Goal: Task Accomplishment & Management: Manage account settings

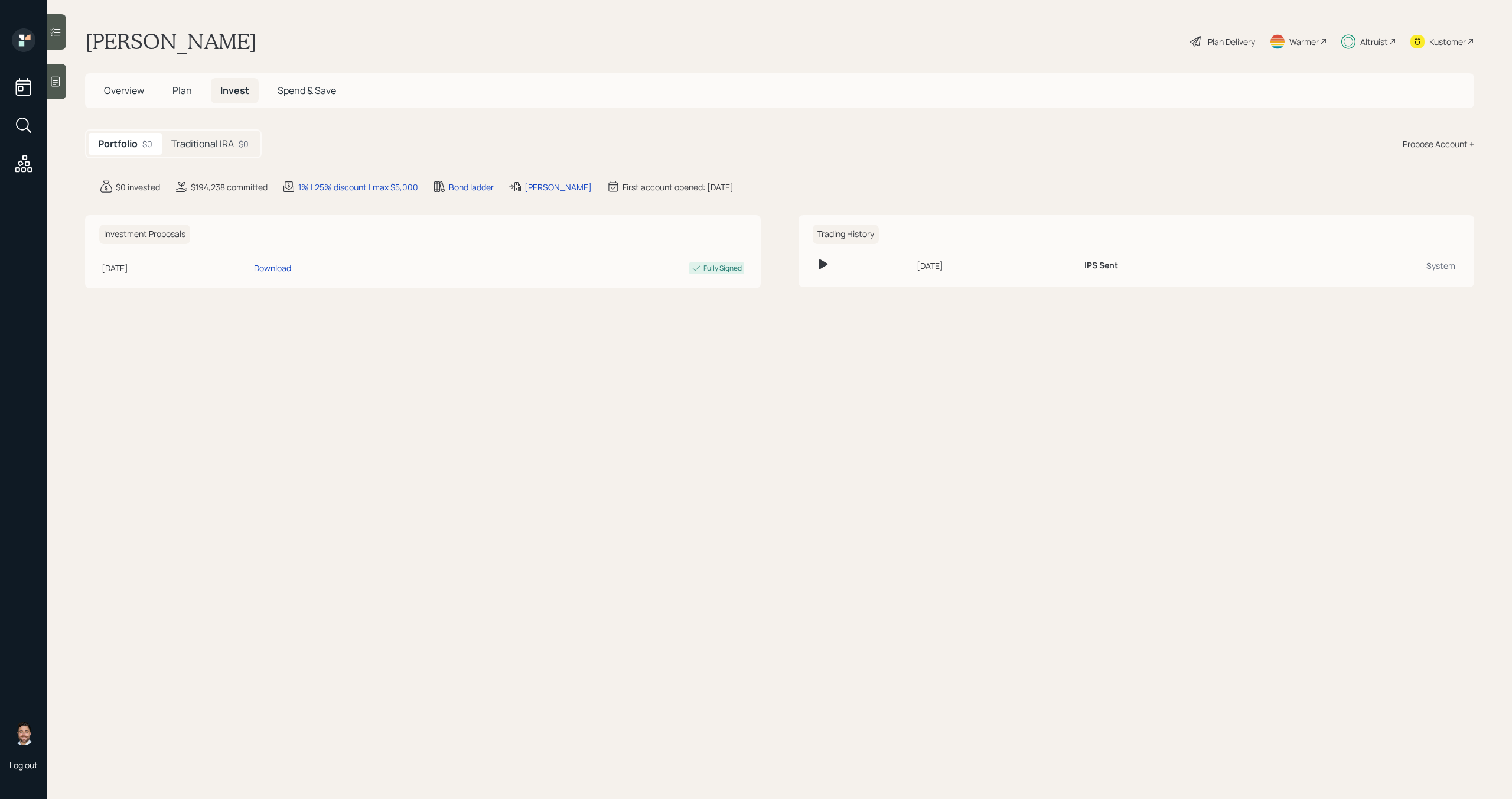
click at [234, 148] on div "Traditional IRA $0" at bounding box center [209, 144] width 96 height 22
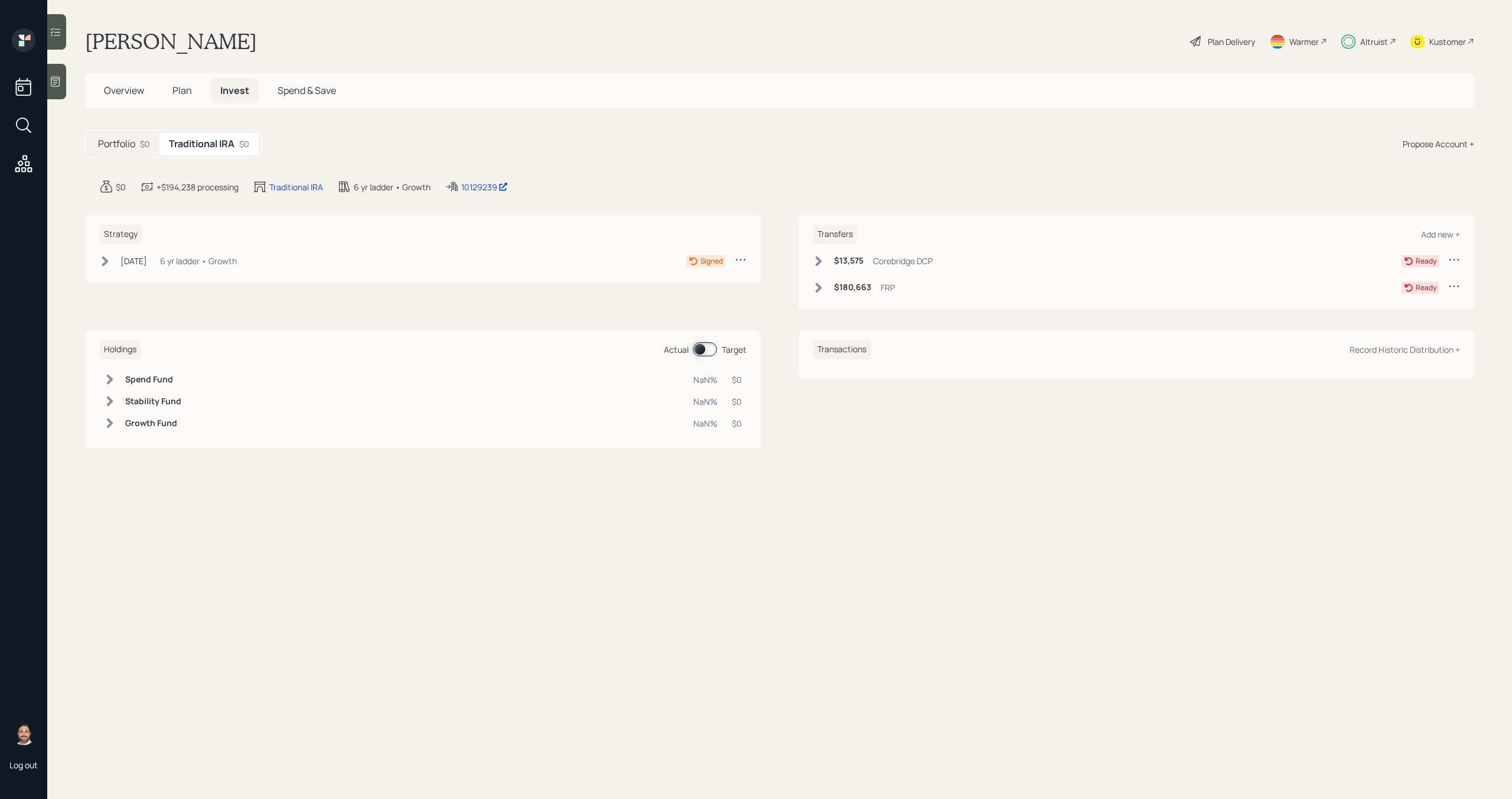
click at [1459, 287] on icon at bounding box center [1454, 286] width 12 height 12
click at [1410, 308] on div "Edit transfer" at bounding box center [1418, 309] width 85 height 11
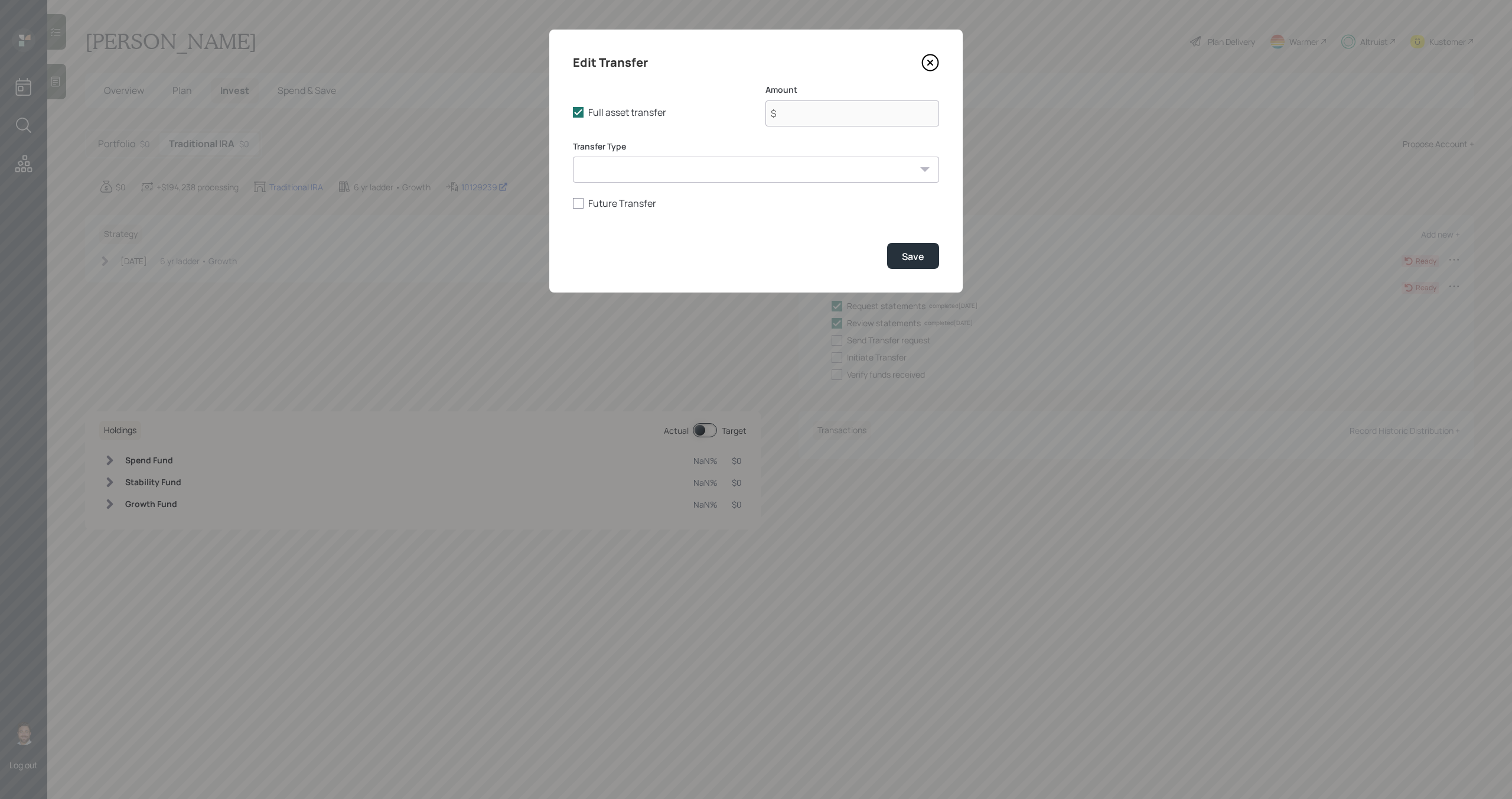
type input "$ 180,663"
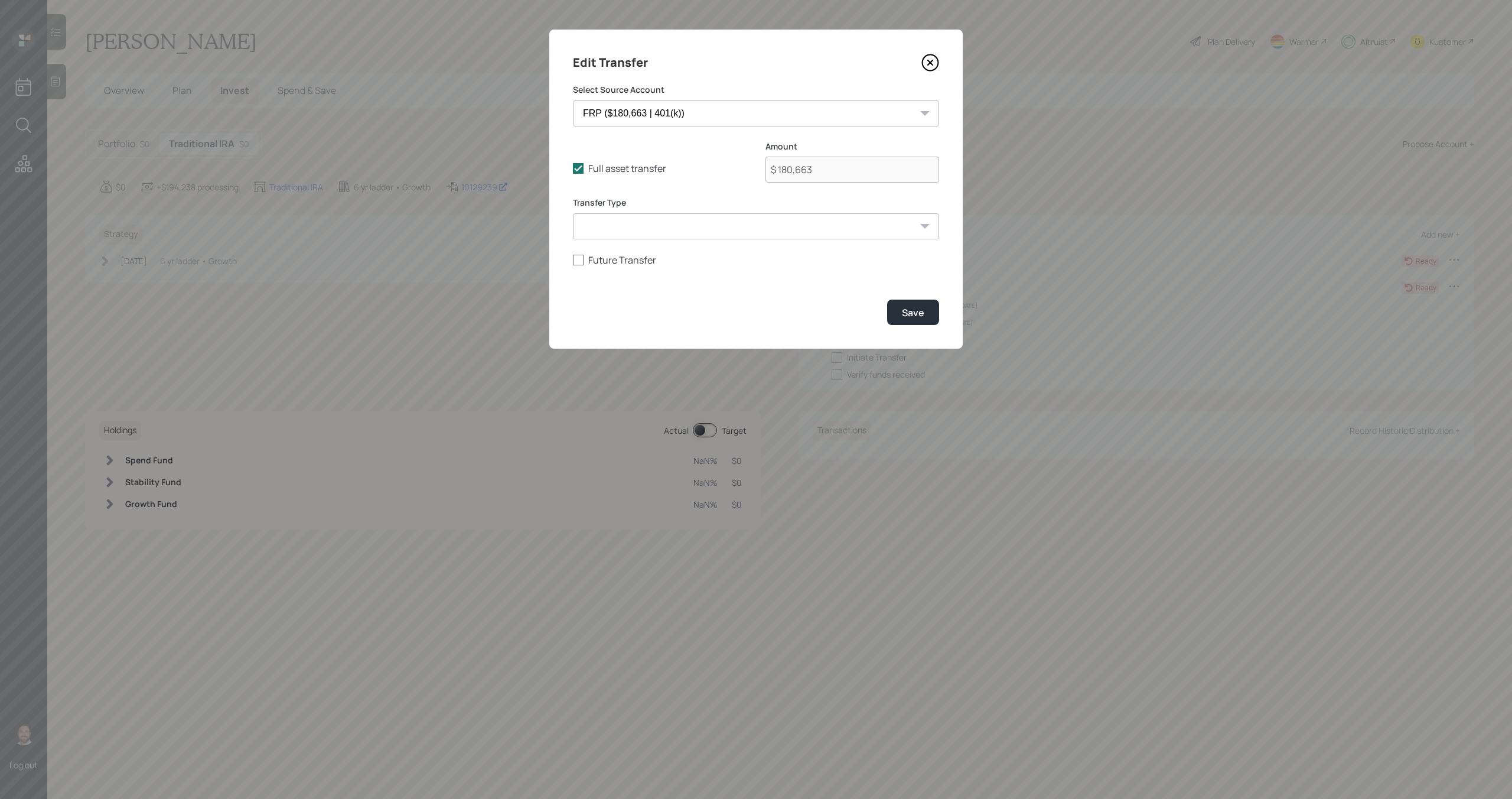
click at [644, 262] on label "Future Transfer" at bounding box center [756, 260] width 366 height 13
click at [573, 260] on input "Future Transfer" at bounding box center [572, 259] width 1 height 1
checkbox input "true"
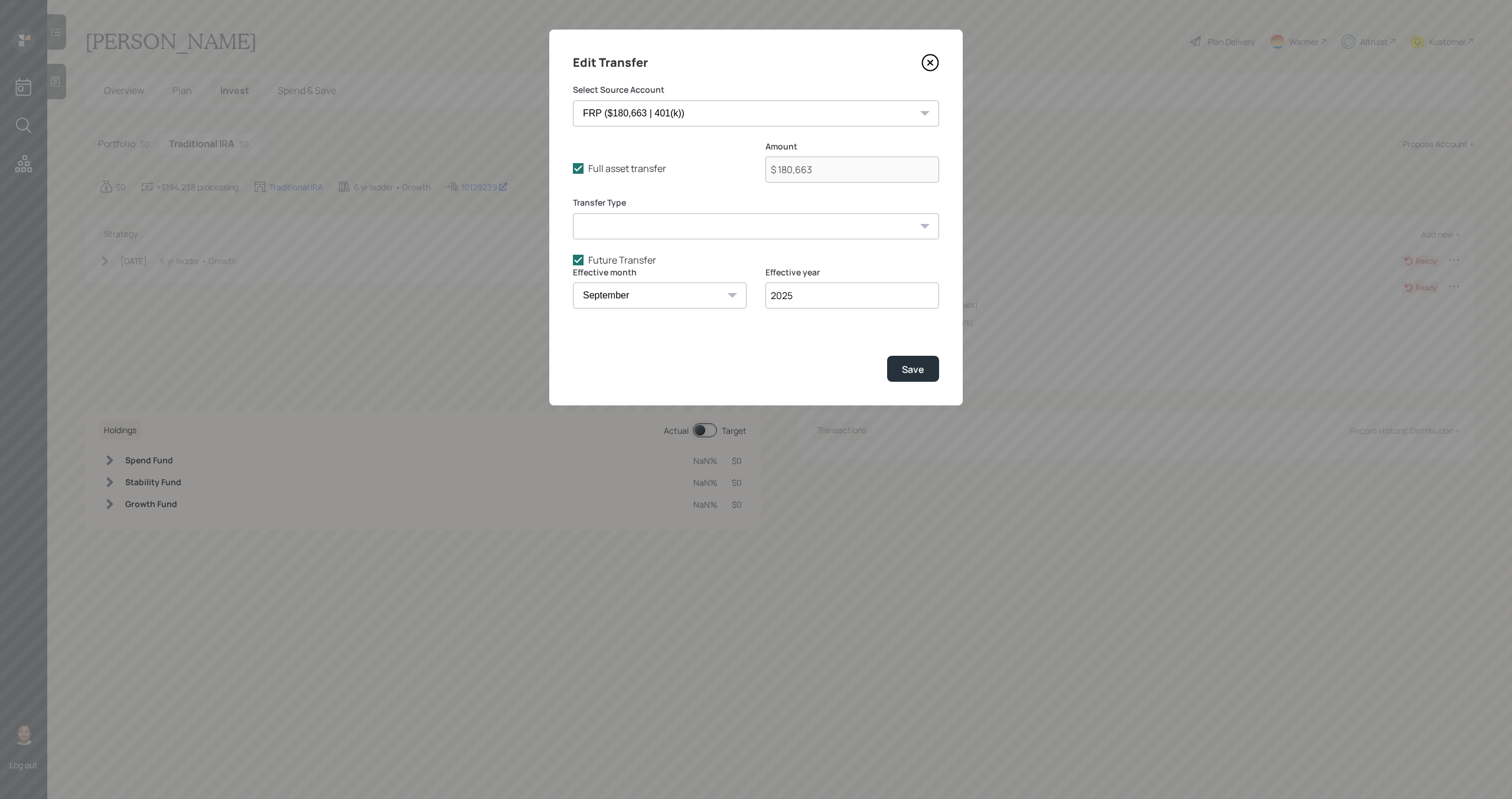
click at [674, 298] on select "January February March April May June July August September October November De…" at bounding box center [660, 295] width 173 height 26
select select "12"
click at [573, 283] on select "January February March April May June July August September October November De…" at bounding box center [660, 295] width 173 height 26
click at [917, 369] on div "Save" at bounding box center [913, 369] width 23 height 13
